Goal: Task Accomplishment & Management: Manage account settings

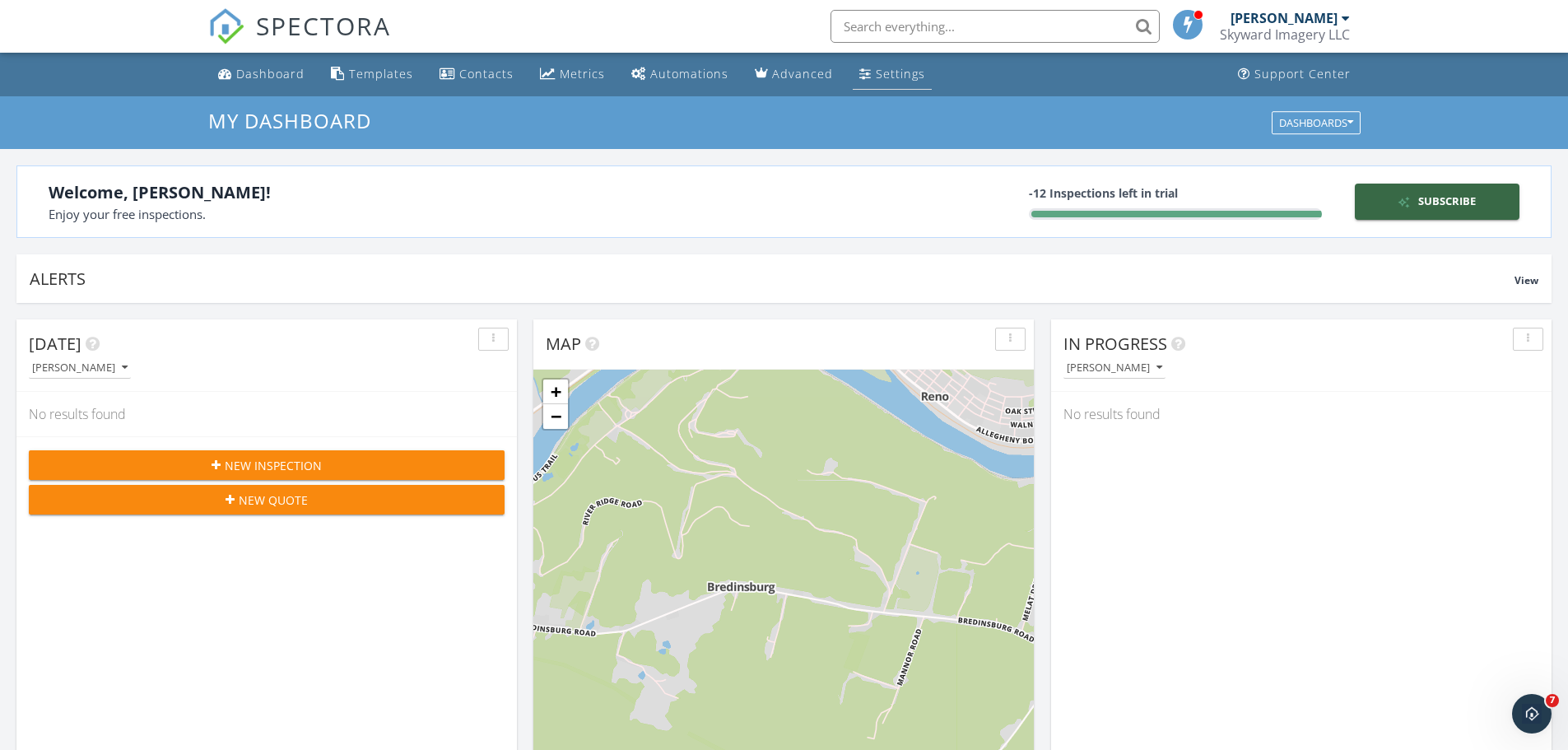
click at [880, 73] on div "Settings" at bounding box center [900, 73] width 50 height 16
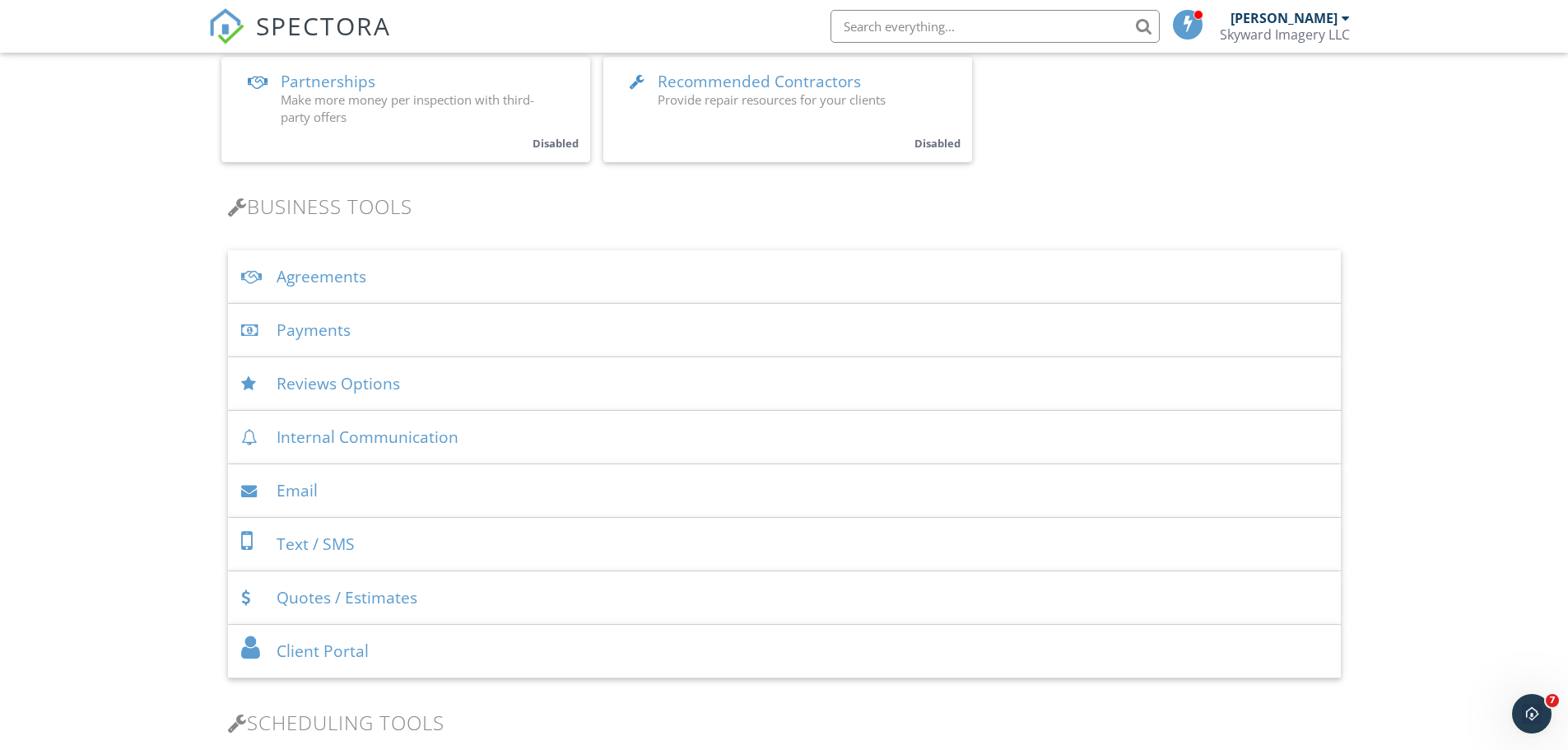
scroll to position [494, 0]
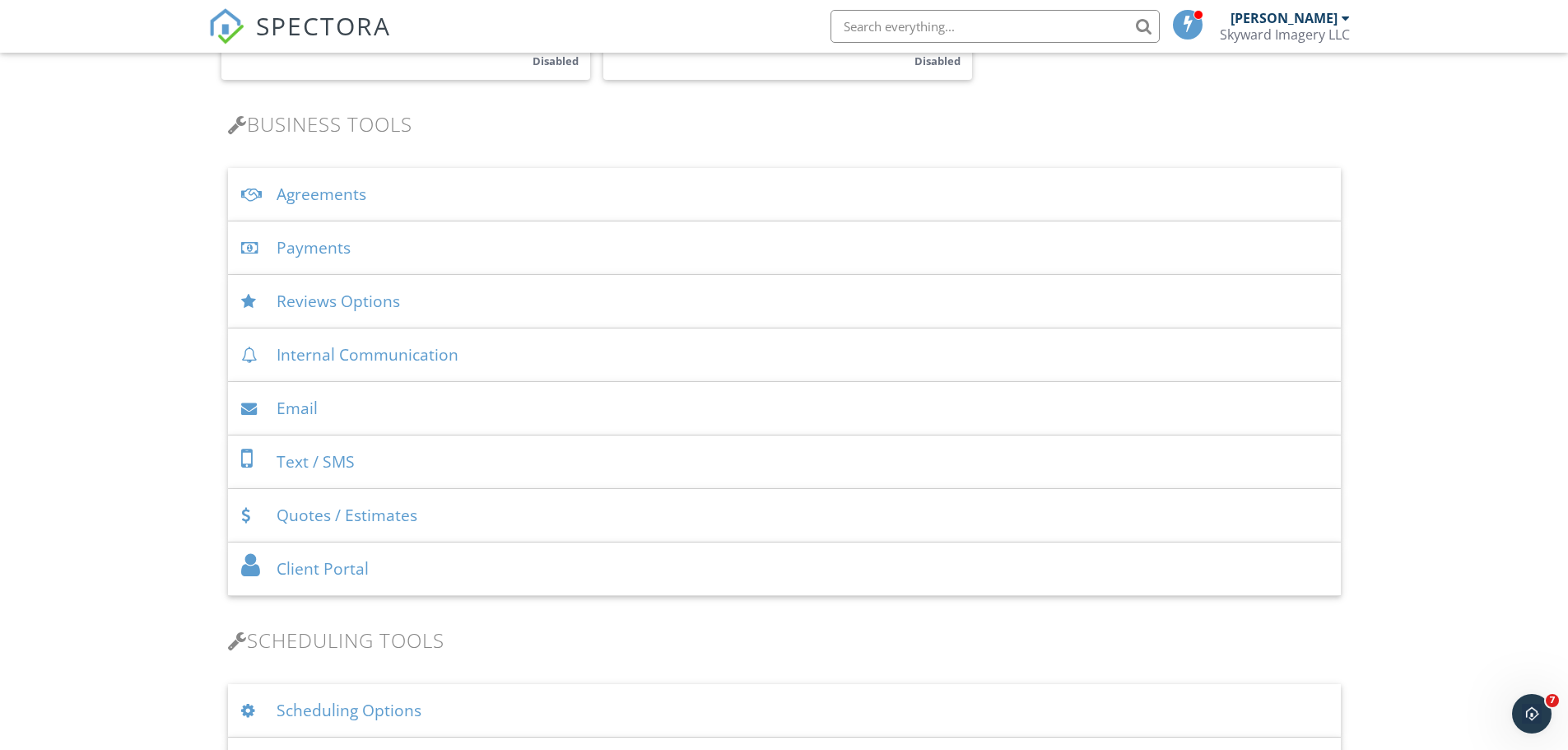
click at [466, 248] on div "Payments" at bounding box center [784, 248] width 1113 height 53
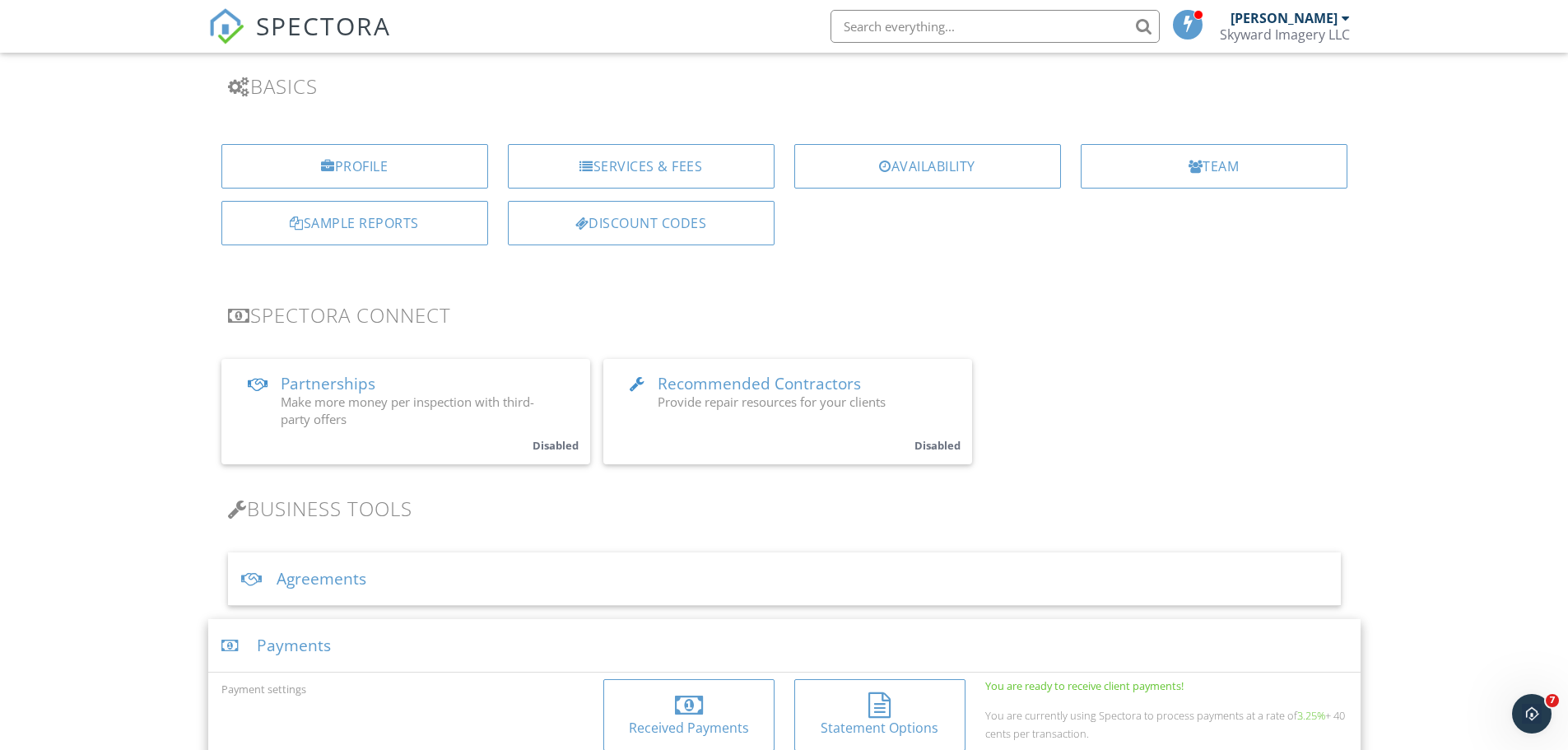
scroll to position [83, 0]
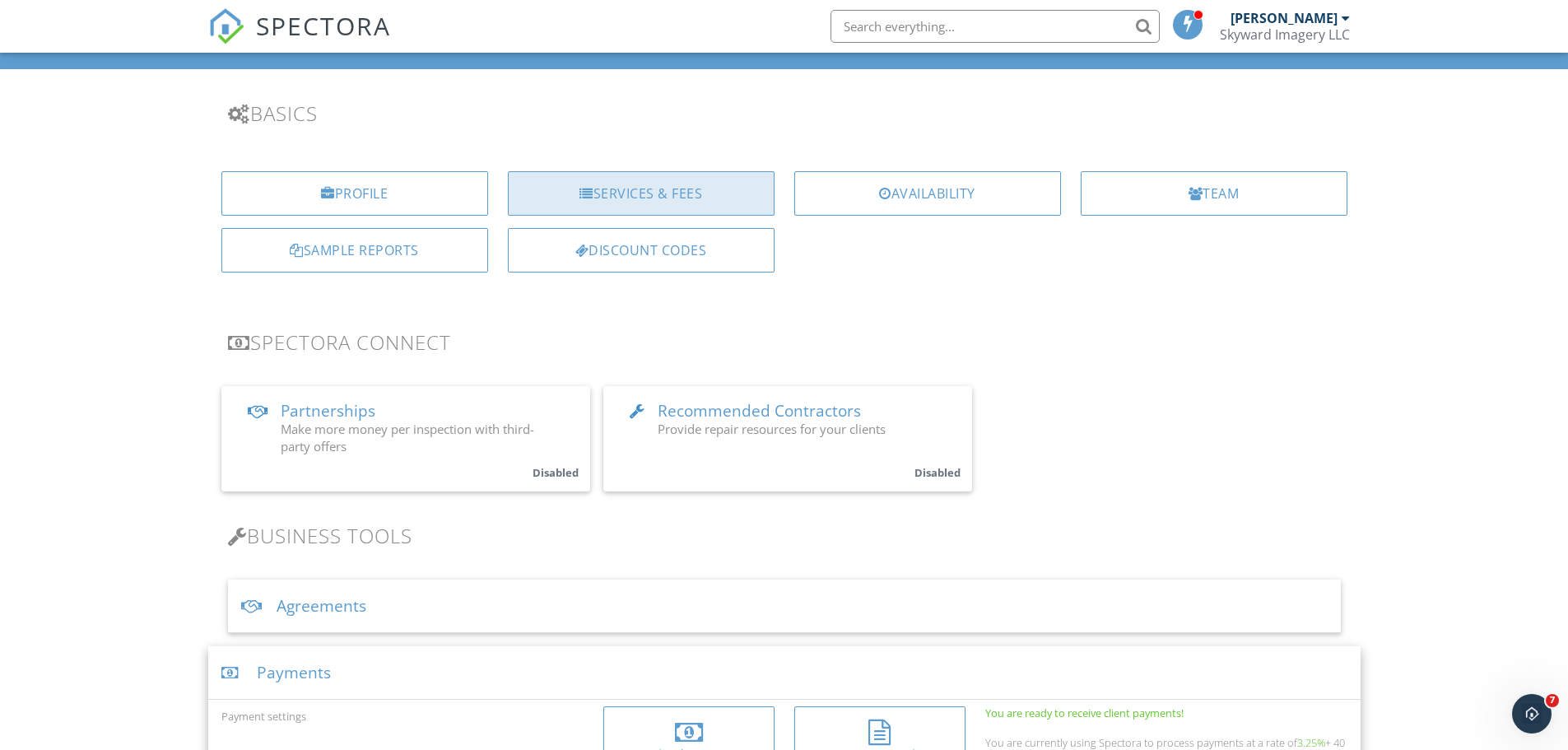
click at [606, 192] on div "Services & Fees" at bounding box center [641, 193] width 267 height 45
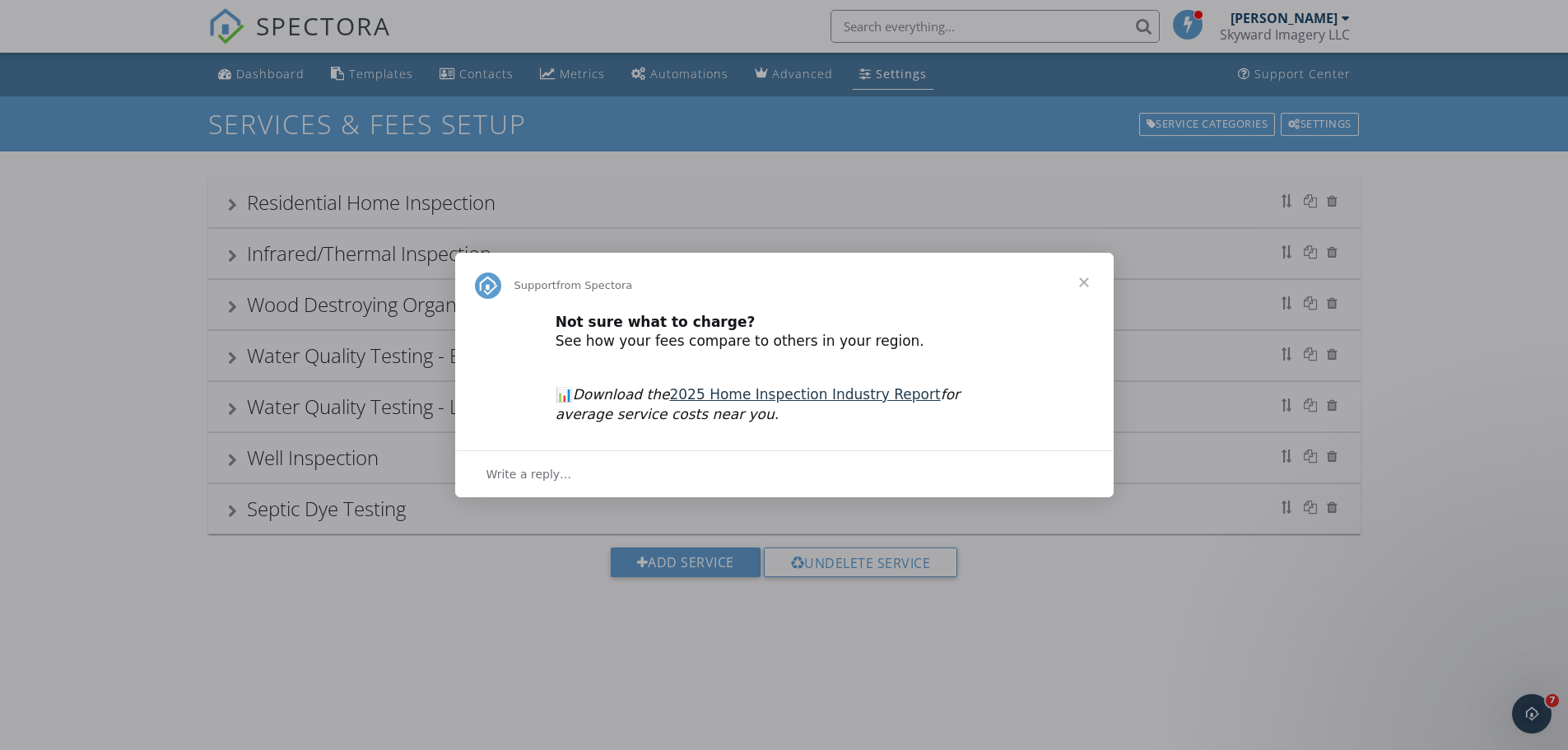
click at [1082, 282] on span "Close" at bounding box center [1084, 283] width 59 height 59
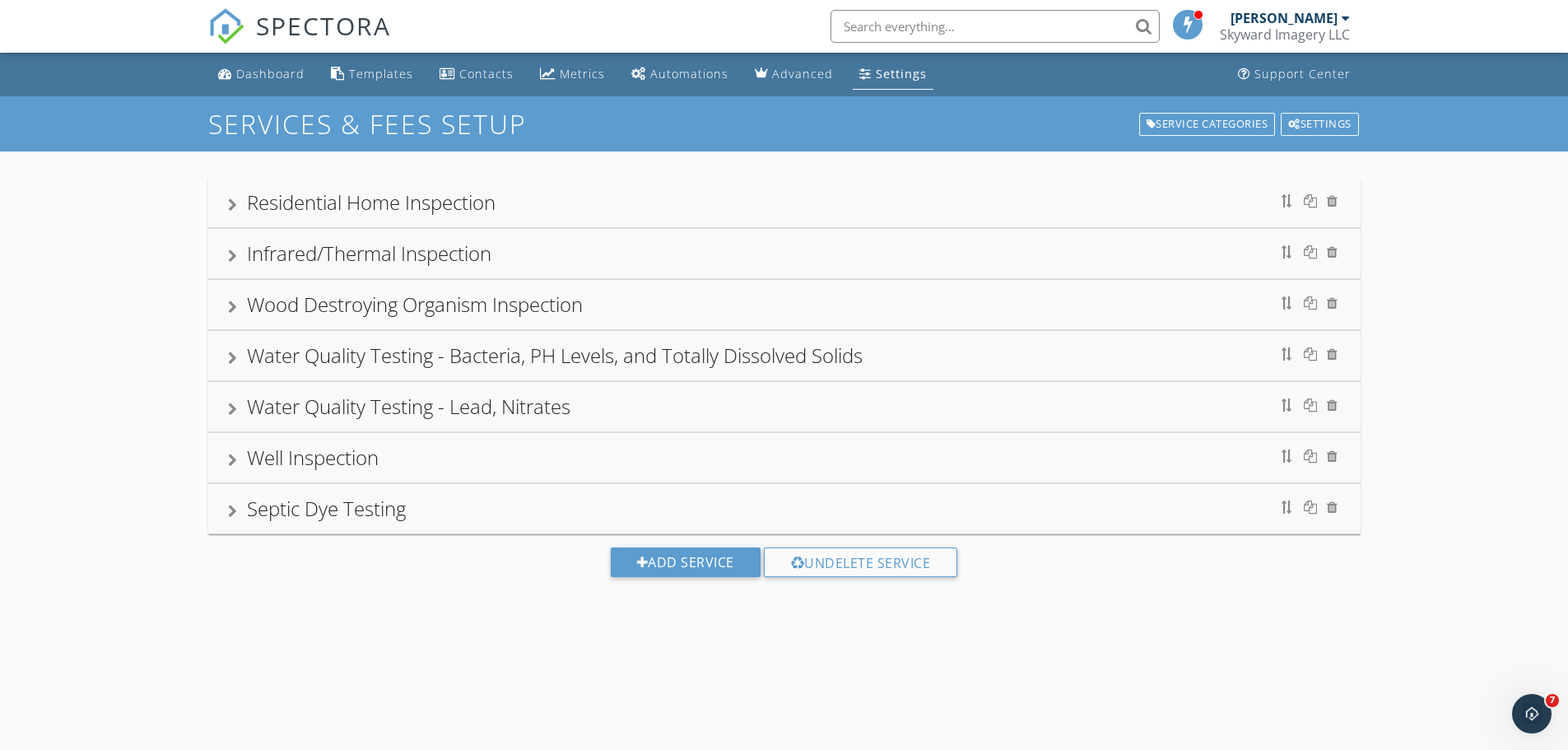
click at [230, 204] on div at bounding box center [232, 205] width 9 height 13
